Goal: Task Accomplishment & Management: Complete application form

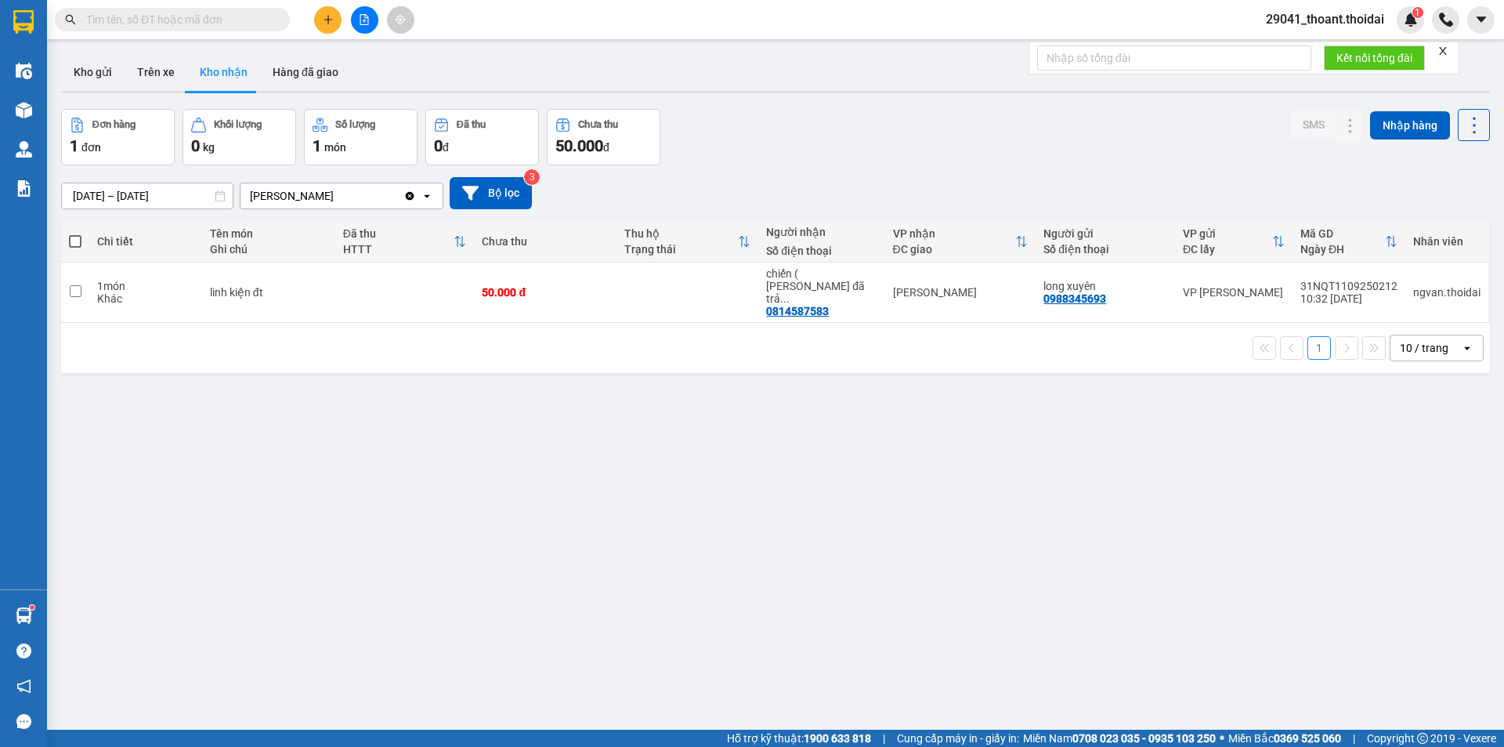
click at [320, 14] on button at bounding box center [327, 19] width 27 height 27
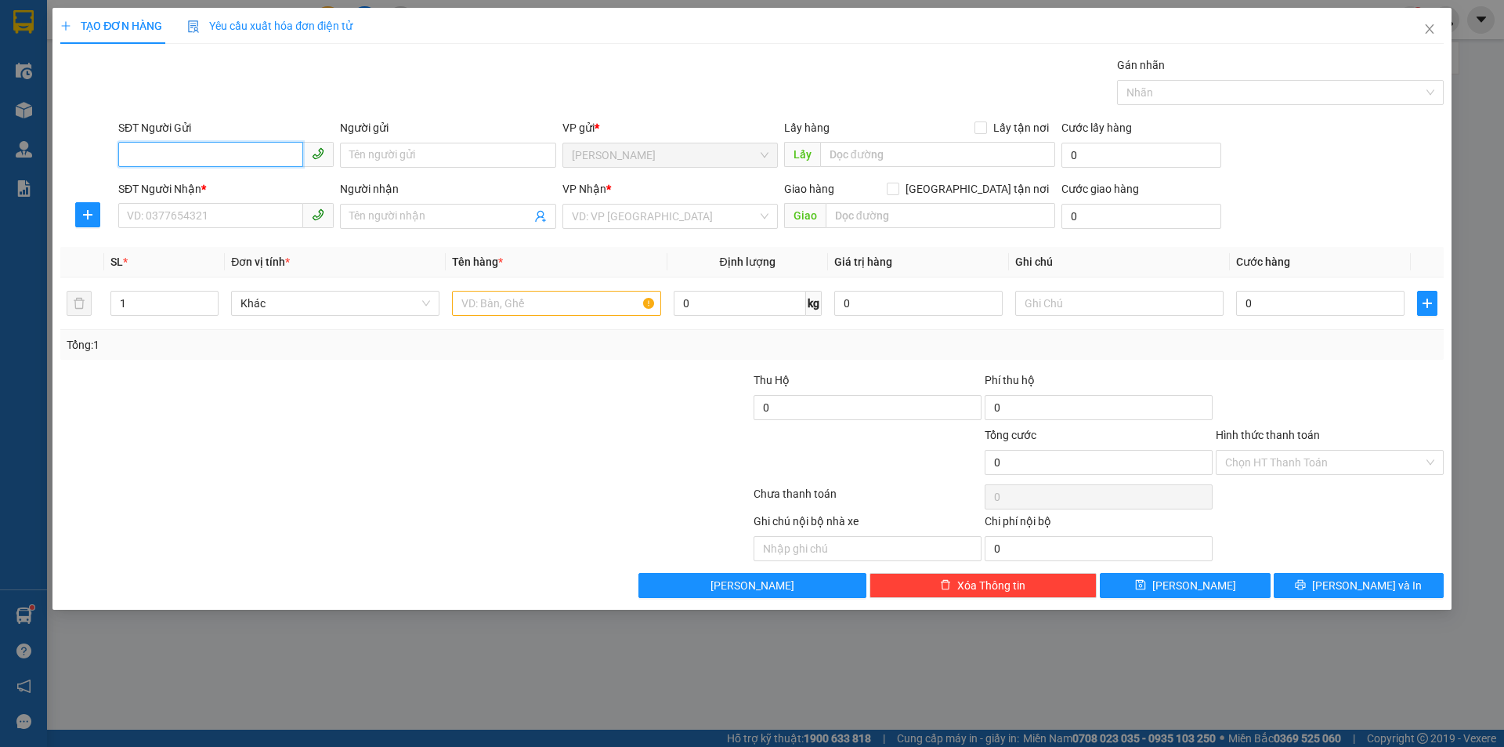
click at [210, 151] on input "SĐT Người Gửi" at bounding box center [210, 154] width 185 height 25
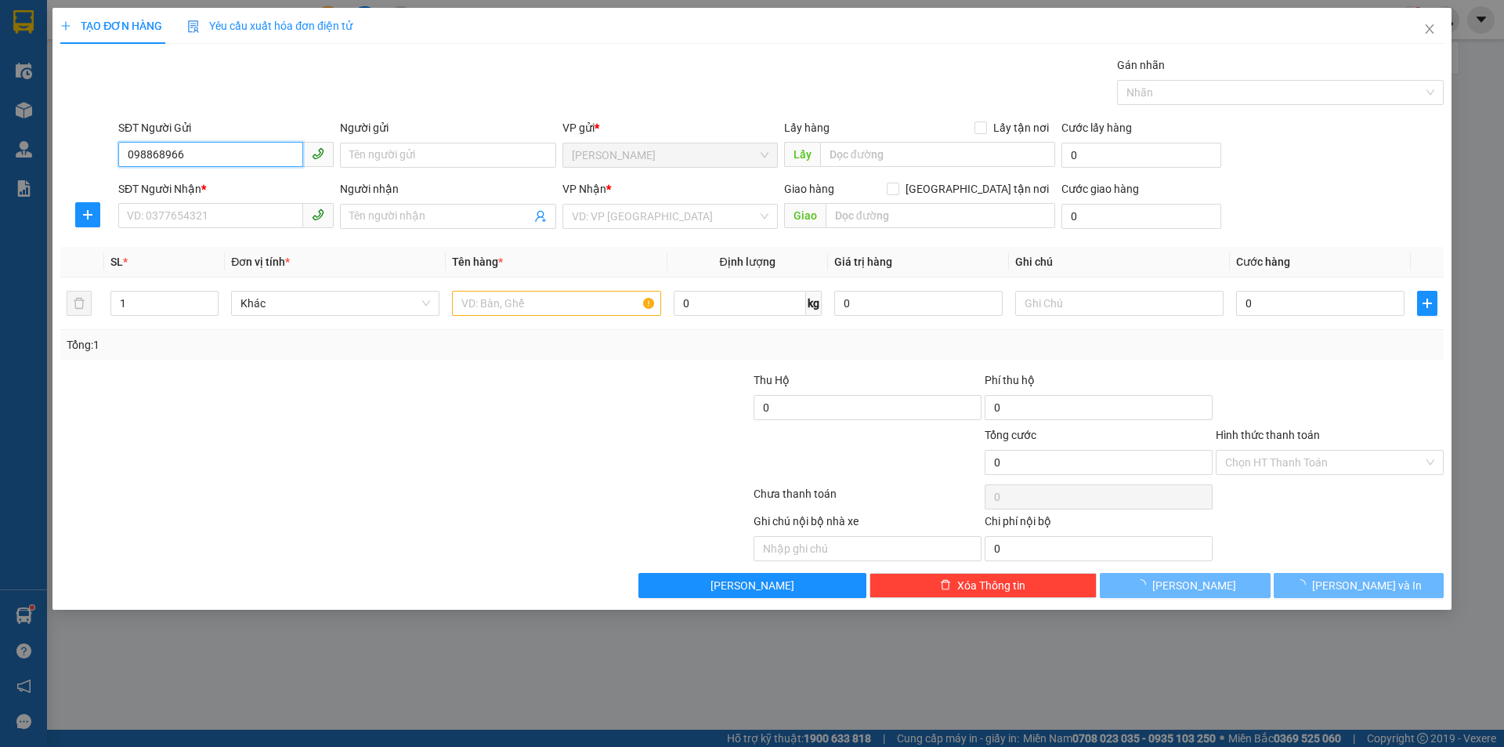
type input "0988689666"
drag, startPoint x: 212, startPoint y: 155, endPoint x: 0, endPoint y: 158, distance: 212.3
click at [0, 158] on div "TẠO ĐƠN HÀNG Yêu cầu xuất hóa đơn điện tử Transit Pickup Surcharge Ids Transit …" at bounding box center [752, 373] width 1504 height 747
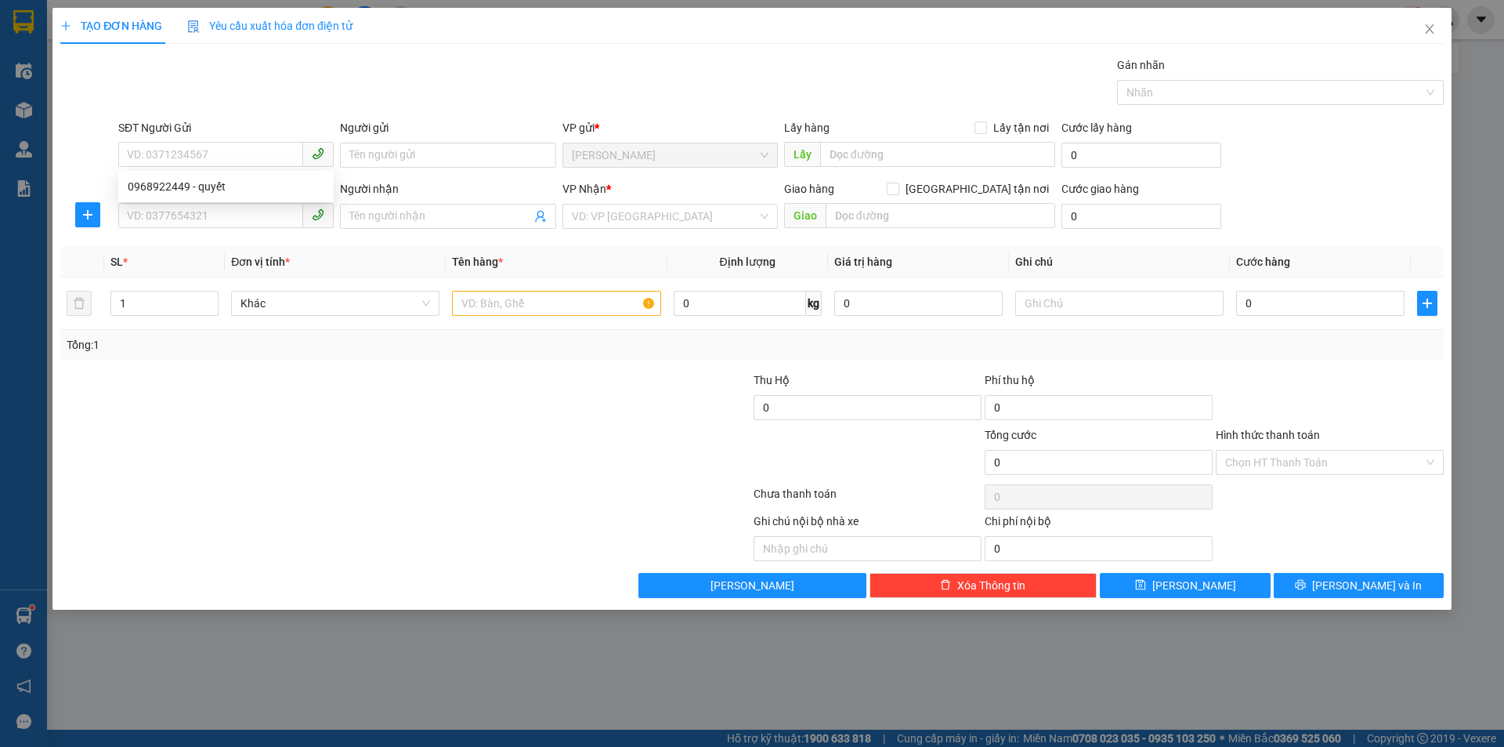
click at [424, 683] on div "TẠO ĐƠN HÀNG Yêu cầu xuất hóa đơn điện tử Transit Pickup Surcharge Ids Transit …" at bounding box center [752, 373] width 1504 height 747
click at [1427, 32] on icon "close" at bounding box center [1429, 28] width 9 height 9
